Goal: Transaction & Acquisition: Download file/media

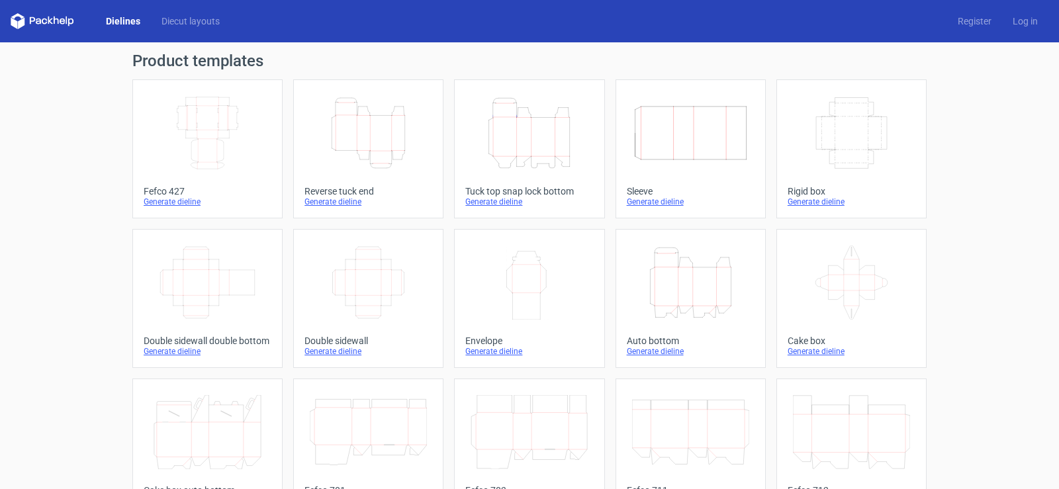
click at [518, 120] on icon "Height Depth Width" at bounding box center [529, 133] width 117 height 74
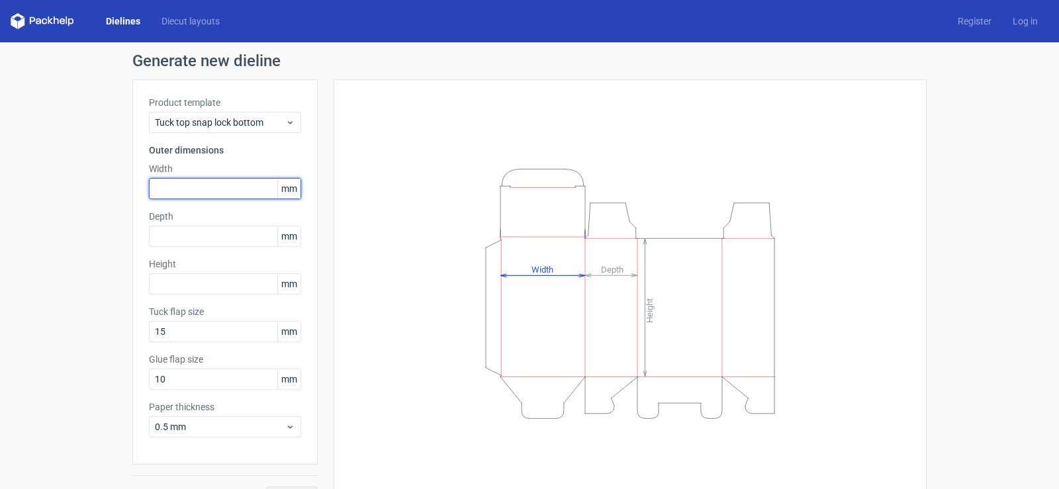
click at [163, 189] on input "text" at bounding box center [225, 188] width 152 height 21
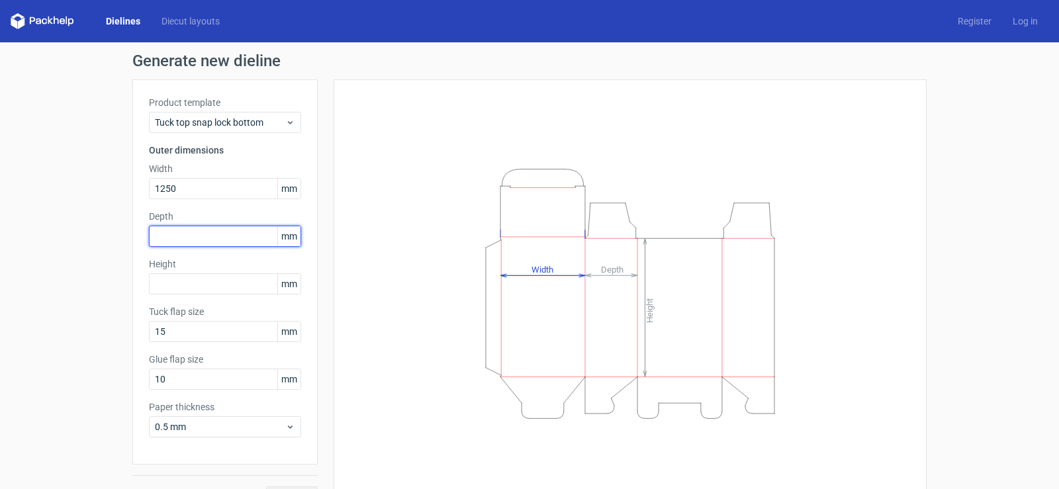
click at [171, 245] on div "Depth mm" at bounding box center [225, 228] width 152 height 37
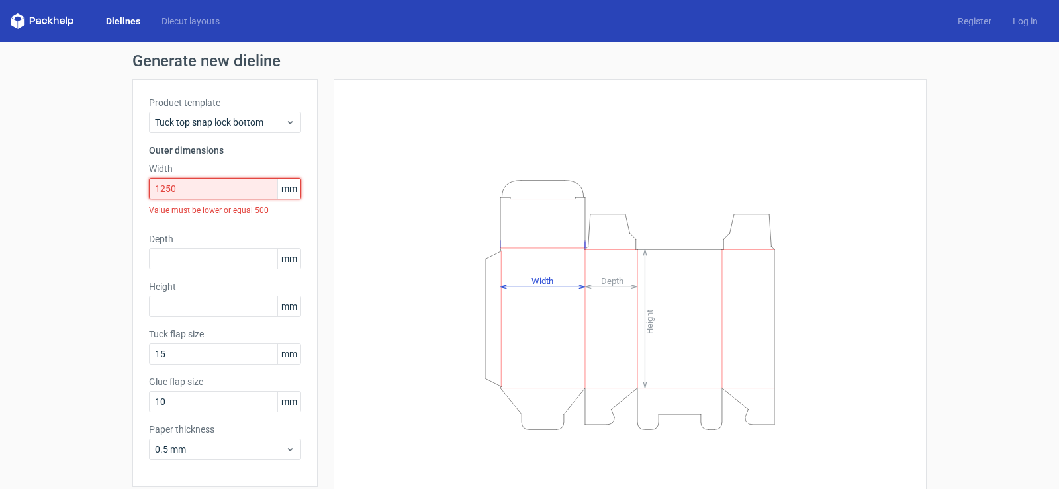
click at [172, 190] on input "1250" at bounding box center [225, 188] width 152 height 21
drag, startPoint x: 170, startPoint y: 189, endPoint x: 134, endPoint y: 188, distance: 36.4
click at [134, 188] on div "Product template Tuck top snap lock bottom Outer dimensions Width 1250 mm Value…" at bounding box center [224, 283] width 185 height 408
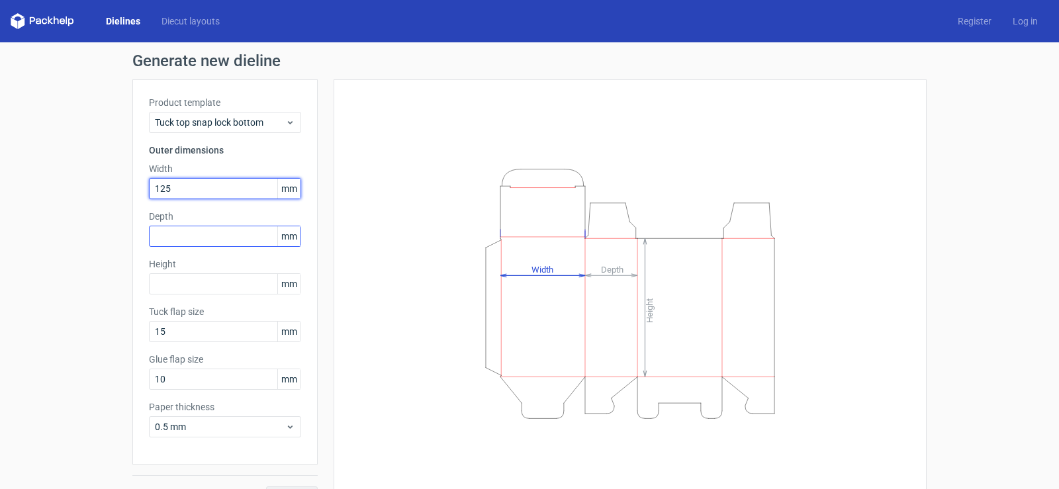
type input "125"
click at [173, 234] on input "text" at bounding box center [225, 236] width 152 height 21
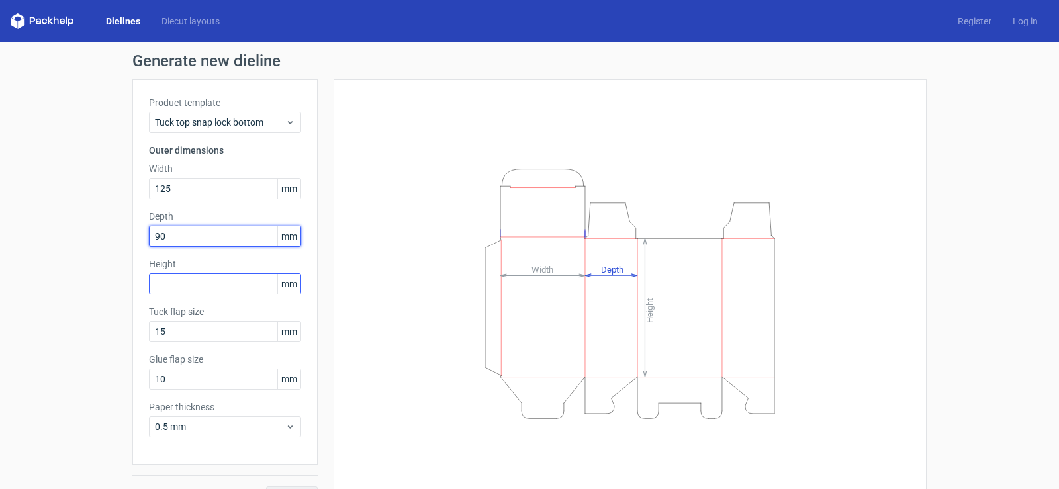
type input "90"
click at [169, 284] on input "text" at bounding box center [225, 283] width 152 height 21
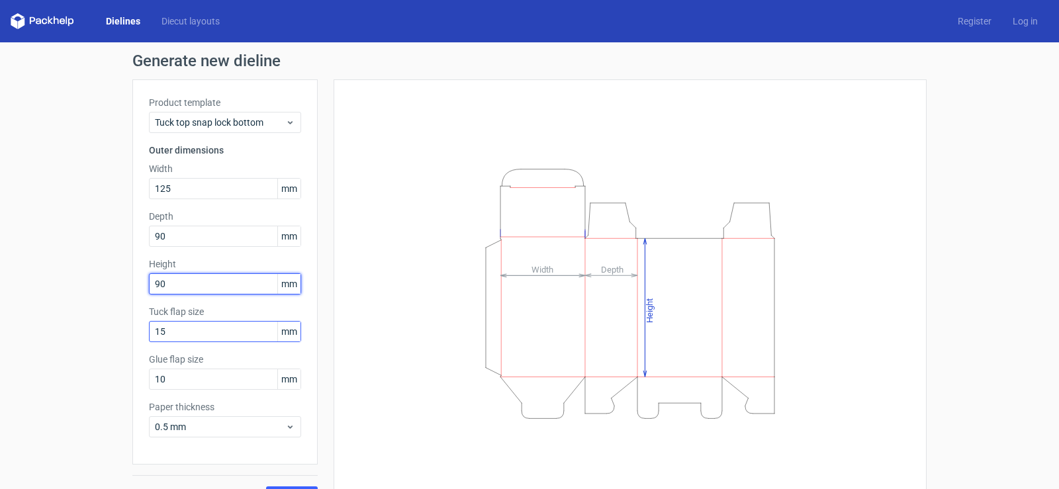
type input "90"
click at [227, 334] on input "15" at bounding box center [225, 331] width 152 height 21
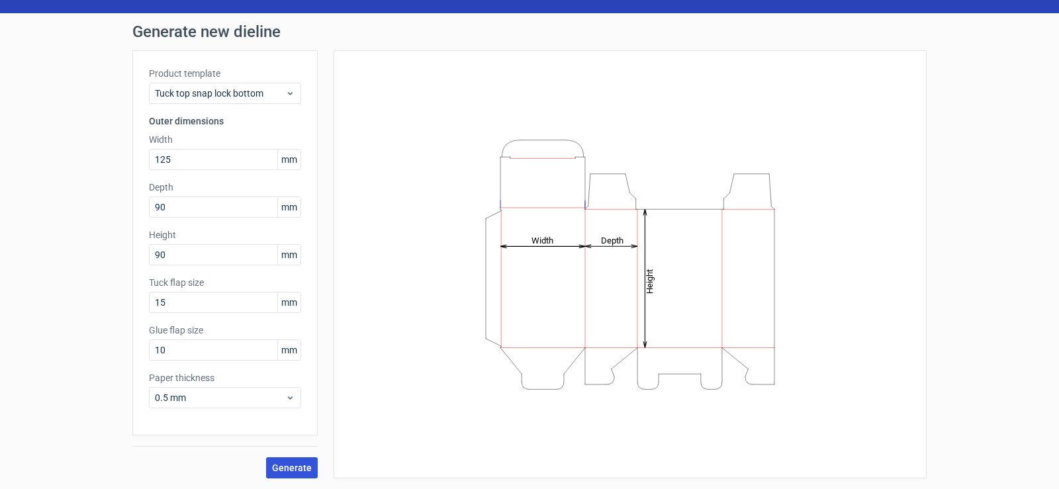
click at [284, 471] on span "Generate" at bounding box center [292, 467] width 40 height 9
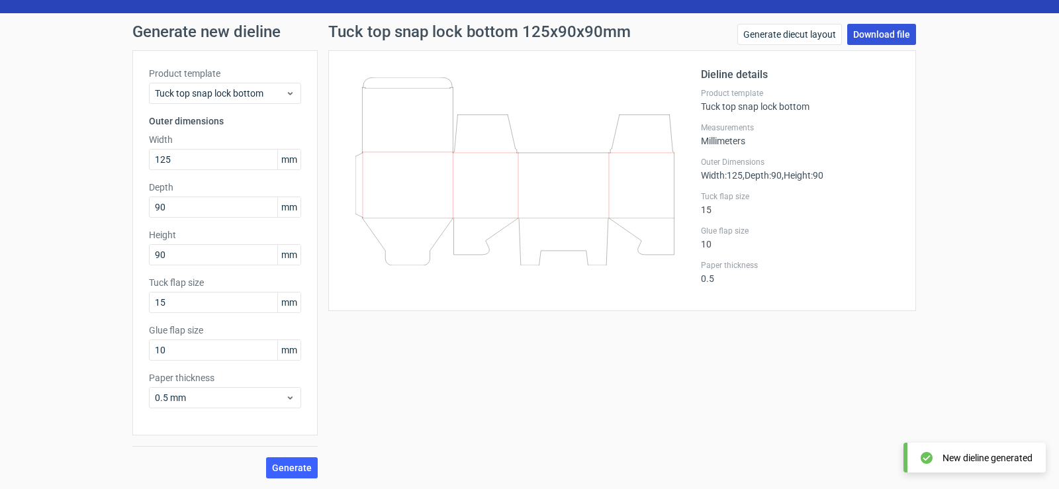
click at [874, 37] on link "Download file" at bounding box center [881, 34] width 69 height 21
